Goal: Communication & Community: Share content

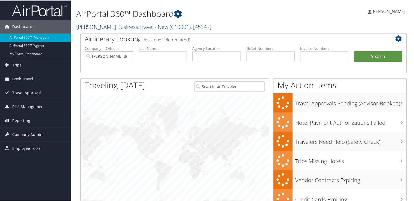
click at [127, 56] on input "[PERSON_NAME] Business Travel - New" at bounding box center [109, 56] width 48 height 10
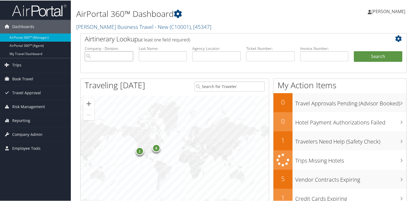
click at [129, 56] on input "search" at bounding box center [109, 56] width 48 height 10
click at [178, 55] on input "text" at bounding box center [163, 56] width 48 height 10
click at [203, 55] on input "text" at bounding box center [216, 56] width 48 height 10
paste input "DC7410"
type input "DC7410"
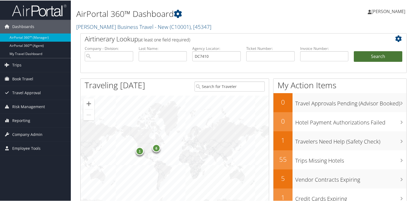
click at [380, 52] on button "Search" at bounding box center [378, 56] width 48 height 11
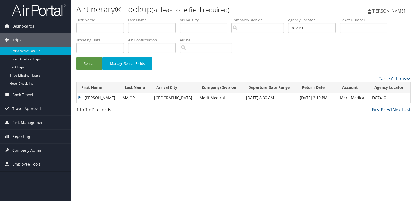
drag, startPoint x: 110, startPoint y: 98, endPoint x: 110, endPoint y: 102, distance: 4.6
click at [110, 98] on td "KEVIN ORVILLE" at bounding box center [98, 98] width 43 height 10
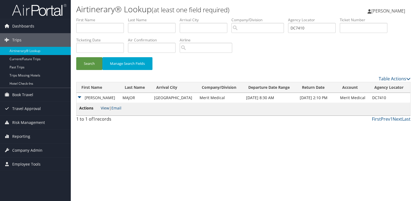
click at [107, 109] on link "View" at bounding box center [105, 107] width 8 height 5
click at [118, 108] on link "Email" at bounding box center [116, 107] width 10 height 5
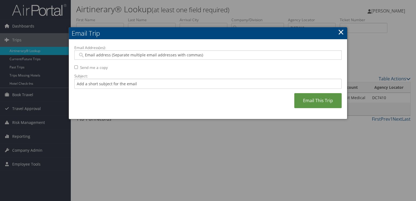
click at [141, 48] on label "Email Address(es):" at bounding box center [207, 47] width 267 height 5
click at [141, 52] on input "Email Address(es):" at bounding box center [208, 54] width 260 height 5
click at [139, 53] on input "Email Address(es):" at bounding box center [208, 54] width 260 height 5
paste input "KEVIN.MAJOR@MERIT.COM"
type input "KEVIN.MAJOR@MERIT.COM"
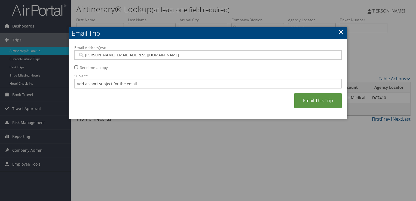
type input "KEVIN.MAJOR@MERIT.COM"
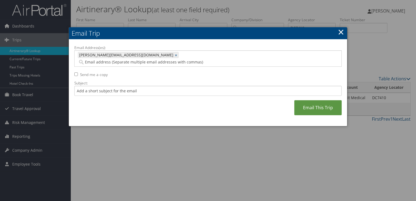
click at [122, 80] on label "Subject:" at bounding box center [207, 82] width 267 height 5
click at [122, 86] on input "Subject:" at bounding box center [207, 91] width 267 height 10
click at [121, 86] on input "Subject:" at bounding box center [207, 91] width 267 height 10
type input "Delta Flight Confirmation September 10 -11"
click at [163, 86] on input "Delta Flight Confirmation September 10 -11" at bounding box center [207, 91] width 267 height 10
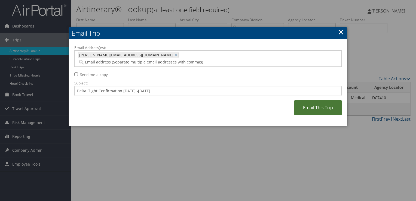
click at [321, 103] on link "Email This Trip" at bounding box center [317, 107] width 47 height 15
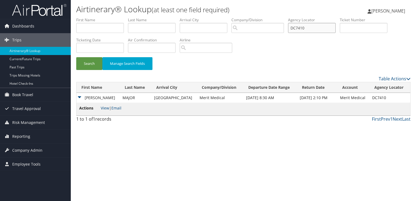
drag, startPoint x: 281, startPoint y: 28, endPoint x: 246, endPoint y: 34, distance: 34.9
click at [247, 17] on ul "First Name Last Name Departure City Arrival City Company/Division Airport/City …" at bounding box center [243, 17] width 335 height 0
paste input "9NQ5V"
type input "D9NQ5V"
click at [85, 65] on button "Search" at bounding box center [89, 63] width 26 height 13
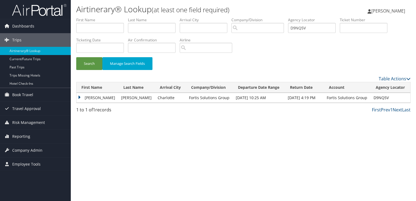
click at [92, 101] on td "CARLOS ENRIQUE" at bounding box center [98, 98] width 42 height 10
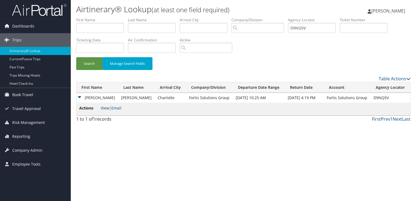
click at [105, 108] on link "View" at bounding box center [105, 107] width 8 height 5
click at [93, 60] on button "Search" at bounding box center [89, 63] width 26 height 13
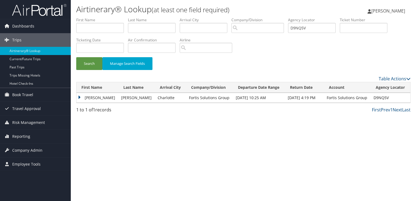
drag, startPoint x: 108, startPoint y: 101, endPoint x: 115, endPoint y: 96, distance: 8.8
click at [109, 100] on td "CARLOS ENRIQUE" at bounding box center [98, 98] width 42 height 10
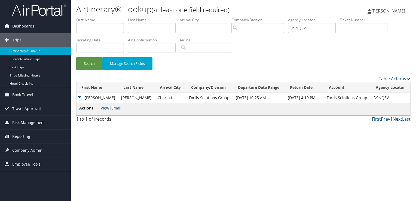
click at [107, 107] on link "View" at bounding box center [105, 107] width 8 height 5
click at [89, 69] on button "Search" at bounding box center [89, 63] width 26 height 13
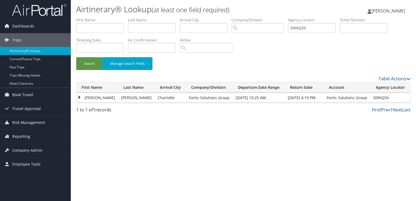
click at [107, 97] on td "CARLOS ENRIQUE" at bounding box center [98, 98] width 42 height 10
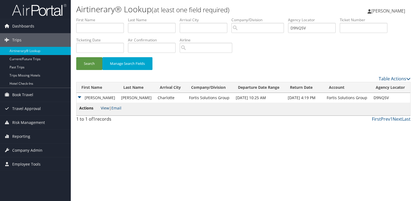
click at [105, 110] on link "View" at bounding box center [105, 107] width 8 height 5
click at [97, 64] on button "Search" at bounding box center [89, 63] width 26 height 13
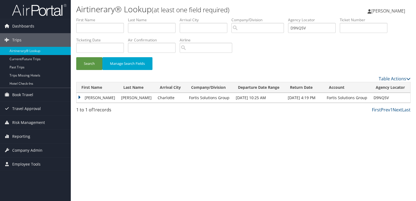
click at [107, 98] on td "CARLOS ENRIQUE" at bounding box center [98, 98] width 42 height 10
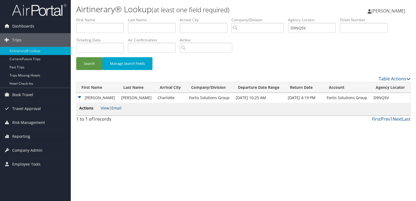
click at [96, 71] on div "Search Manage Search Fields" at bounding box center [243, 66] width 343 height 18
click at [85, 63] on button "Search" at bounding box center [89, 63] width 26 height 13
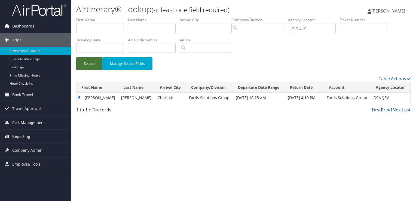
click at [89, 69] on button "Search" at bounding box center [89, 63] width 26 height 13
click at [97, 95] on td "CARLOS ENRIQUE" at bounding box center [98, 98] width 42 height 10
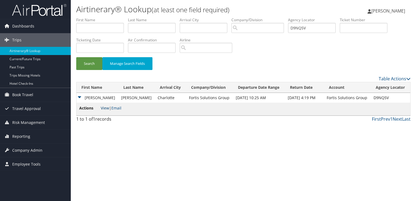
click at [106, 108] on link "View" at bounding box center [105, 107] width 8 height 5
click at [120, 108] on link "Email" at bounding box center [116, 107] width 10 height 5
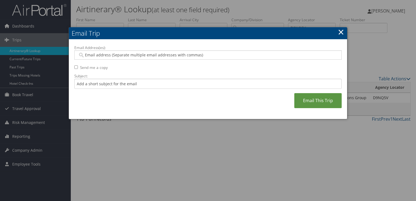
click at [143, 53] on input "Email Address(es):" at bounding box center [208, 54] width 260 height 5
paste input "CTAPIAS@FORTISSOLUTIONSGROUP.COM"
type input "CTAPIAS@FORTISSOLUTIONSGROUP.COM"
type input "D"
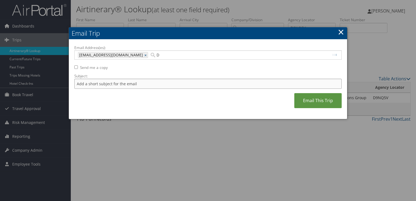
click at [123, 86] on input "Subject:" at bounding box center [207, 84] width 267 height 10
click at [178, 51] on div "CTAPIAS@FORTISSOLUTIONSGROUP.COM CTAPIAS@FORTISSOLUTIONSGROUP.COM × D" at bounding box center [207, 54] width 267 height 9
type input "Delta Flight Confirmation September 25"
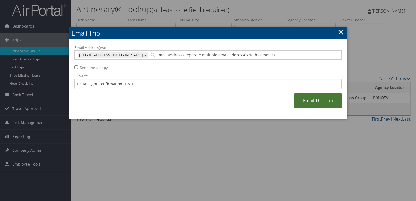
click at [329, 100] on link "Email This Trip" at bounding box center [317, 100] width 47 height 15
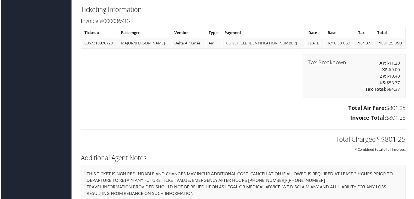
scroll to position [636, 0]
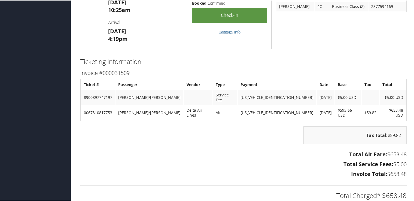
scroll to position [238, 0]
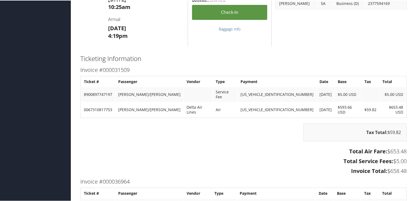
scroll to position [245, 0]
